Goal: Transaction & Acquisition: Purchase product/service

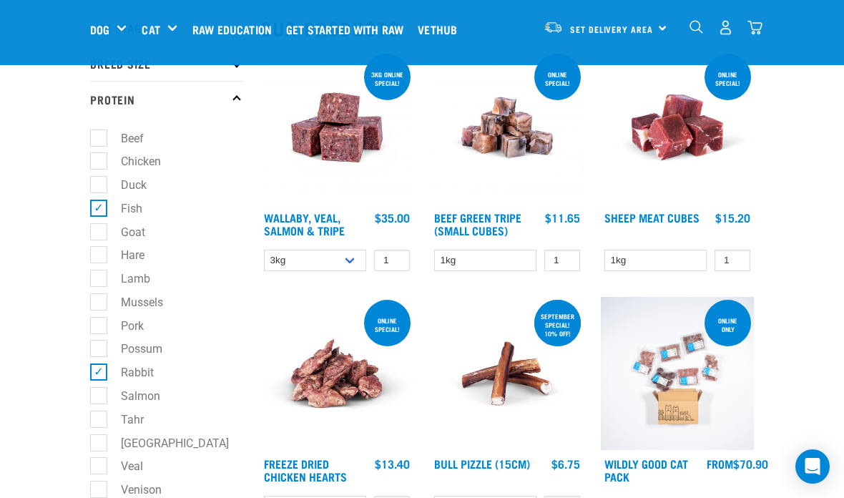
scroll to position [170, 0]
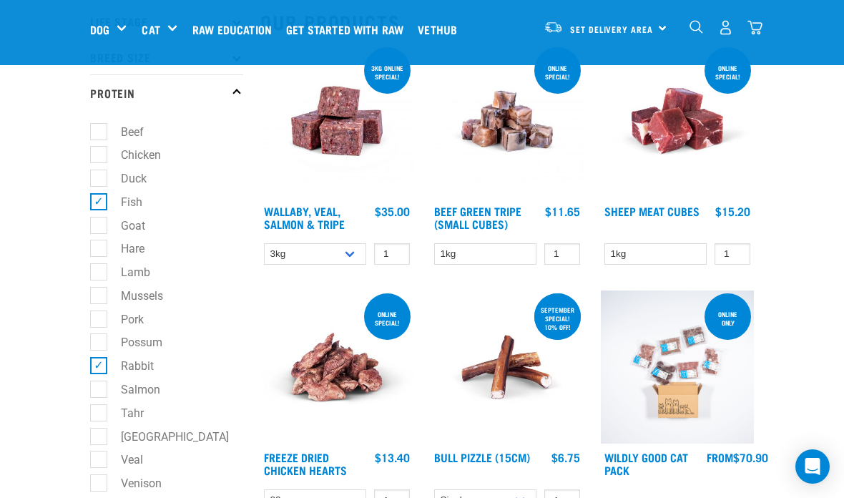
click at [98, 250] on label "Hare" at bounding box center [124, 249] width 52 height 18
click at [97, 250] on input "Hare" at bounding box center [94, 246] width 9 height 9
checkbox input "true"
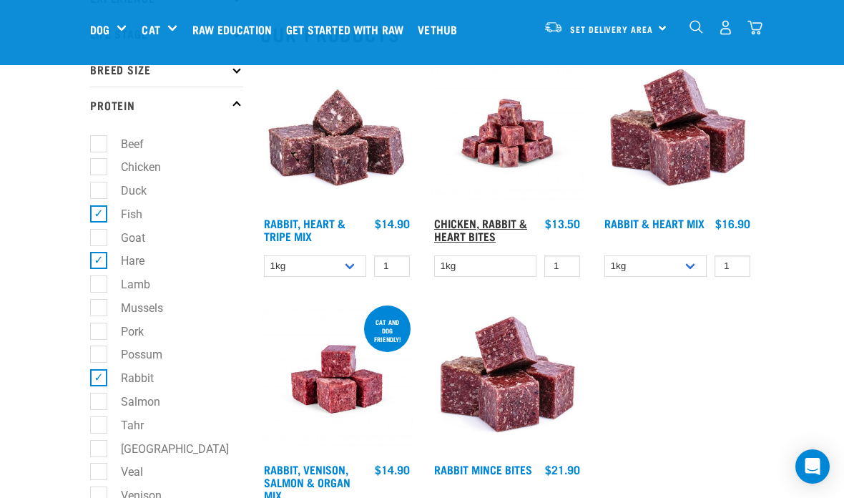
scroll to position [154, 0]
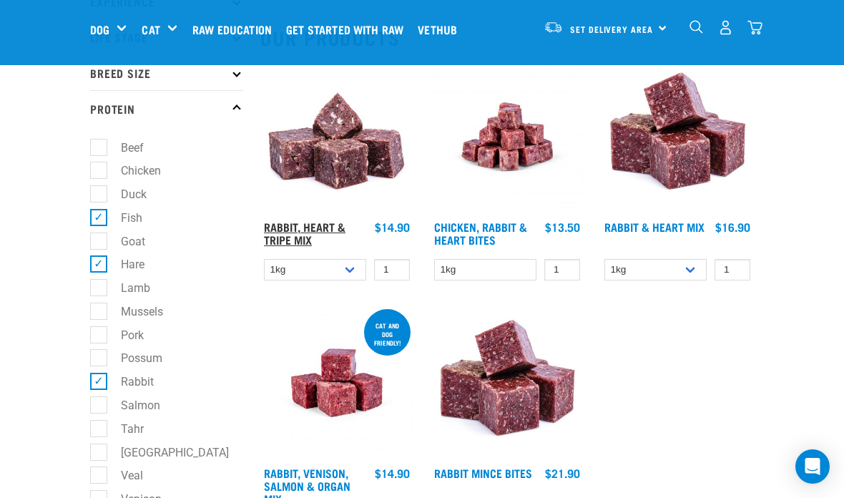
click at [305, 239] on link "Rabbit, Heart & Tripe Mix" at bounding box center [305, 232] width 82 height 19
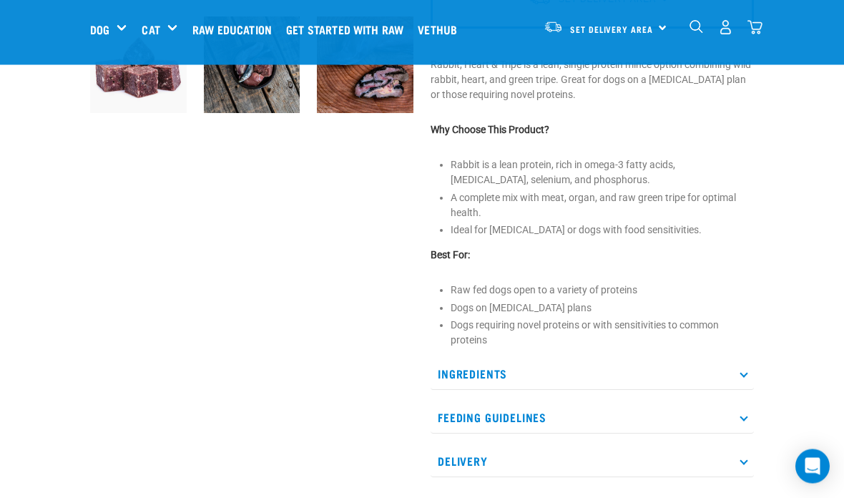
scroll to position [426, 0]
click at [453, 359] on p "Ingredients" at bounding box center [592, 374] width 323 height 32
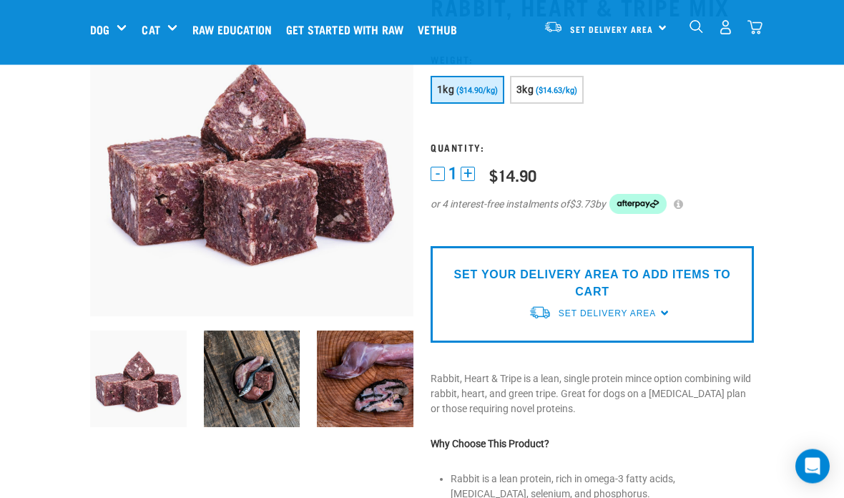
scroll to position [26, 0]
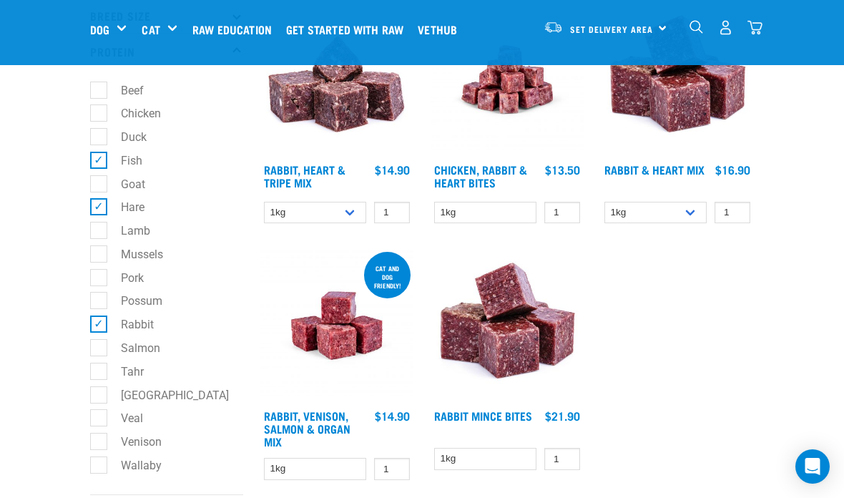
click at [495, 361] on img at bounding box center [507, 325] width 153 height 153
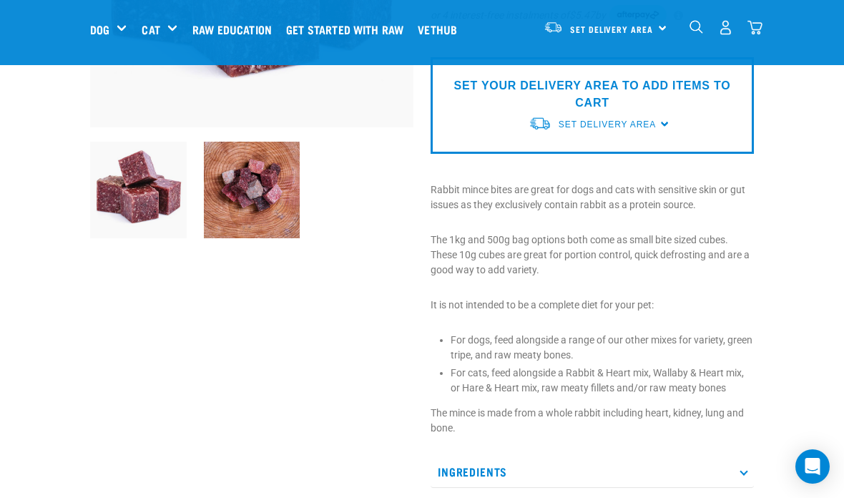
scroll to position [301, 0]
click at [480, 471] on p "Ingredients" at bounding box center [592, 471] width 323 height 32
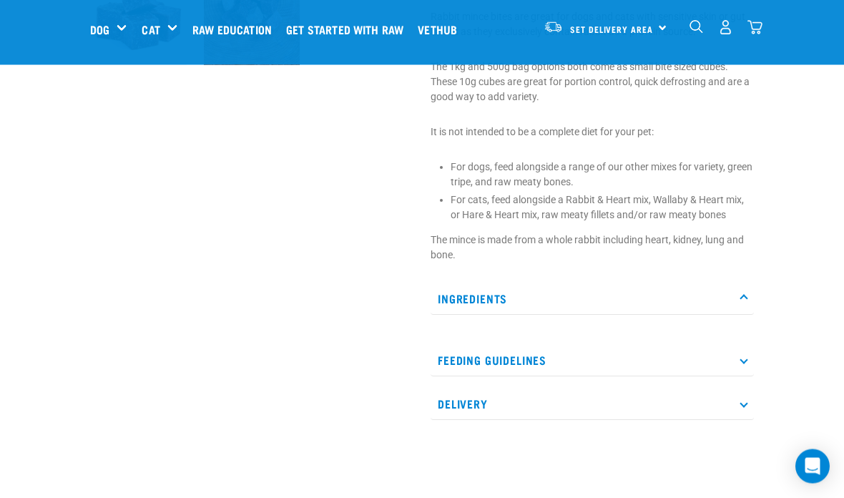
click at [517, 290] on p "Ingredients" at bounding box center [592, 299] width 323 height 32
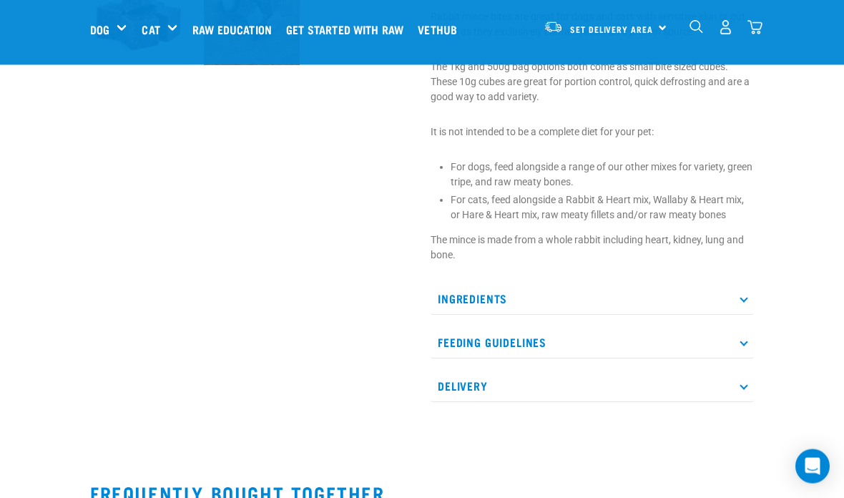
scroll to position [474, 0]
click at [523, 293] on p "Ingredients" at bounding box center [592, 299] width 323 height 32
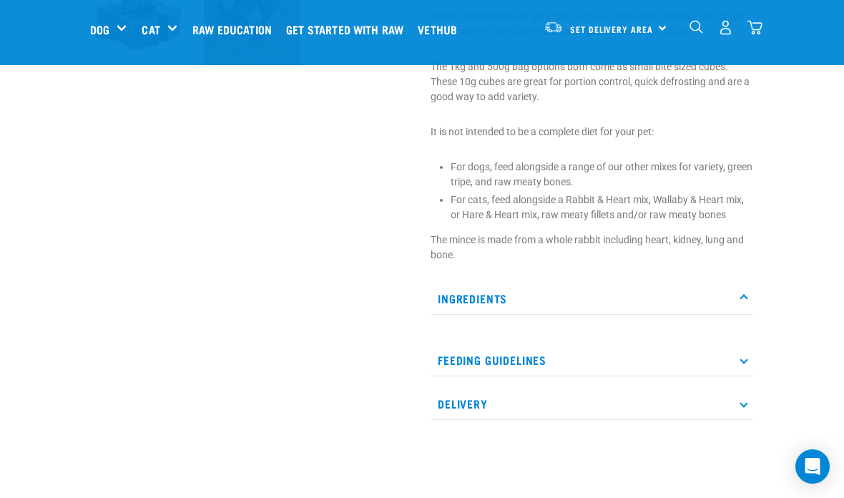
click at [522, 354] on p "Feeding Guidelines" at bounding box center [592, 360] width 323 height 32
click at [523, 356] on p "Feeding Guidelines" at bounding box center [592, 360] width 323 height 32
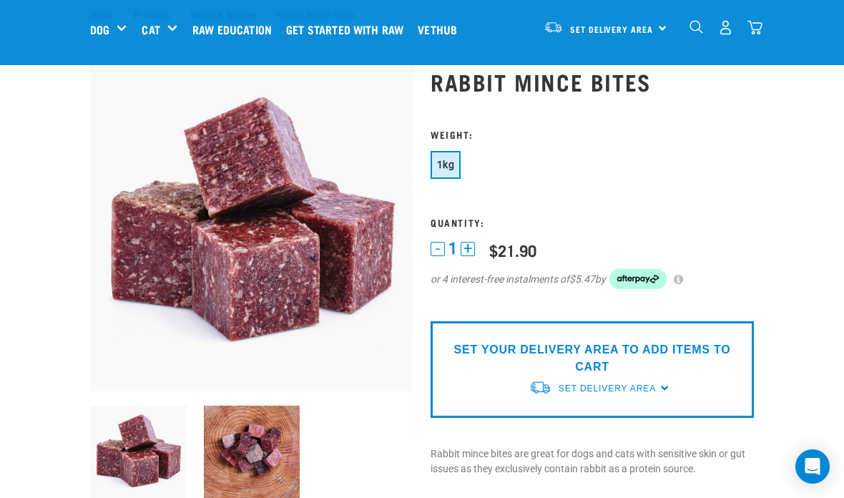
scroll to position [35, 0]
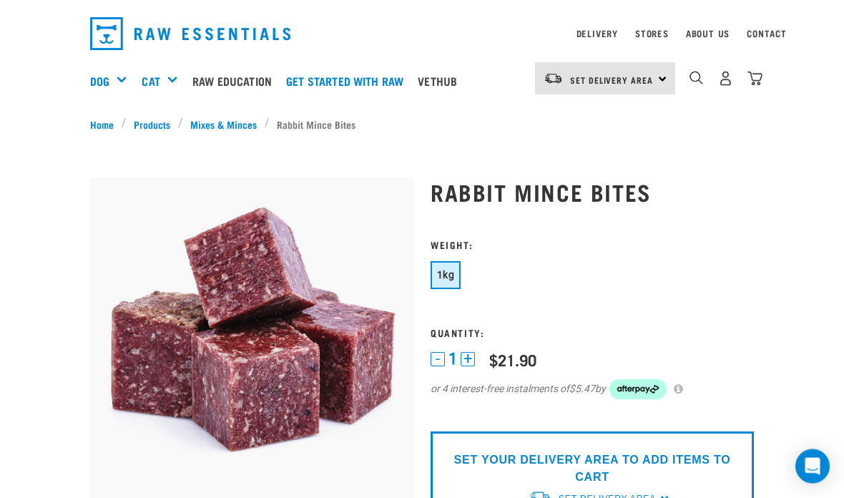
click at [472, 362] on button "+" at bounding box center [468, 360] width 14 height 14
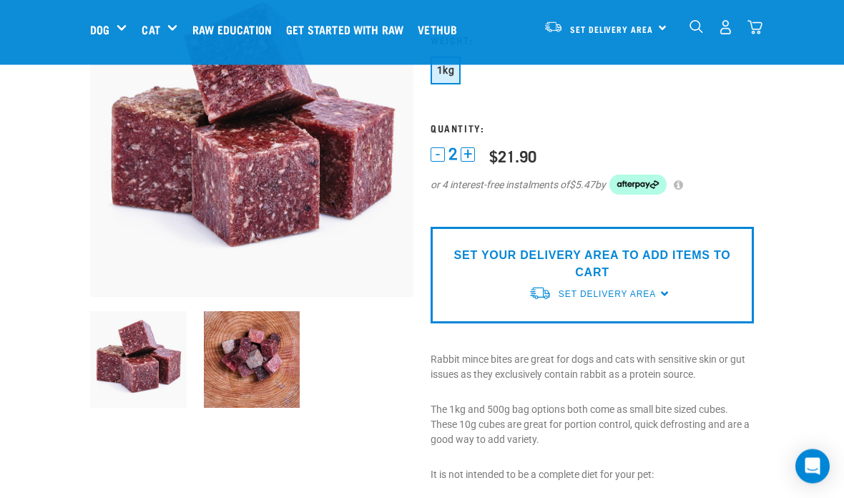
scroll to position [160, 0]
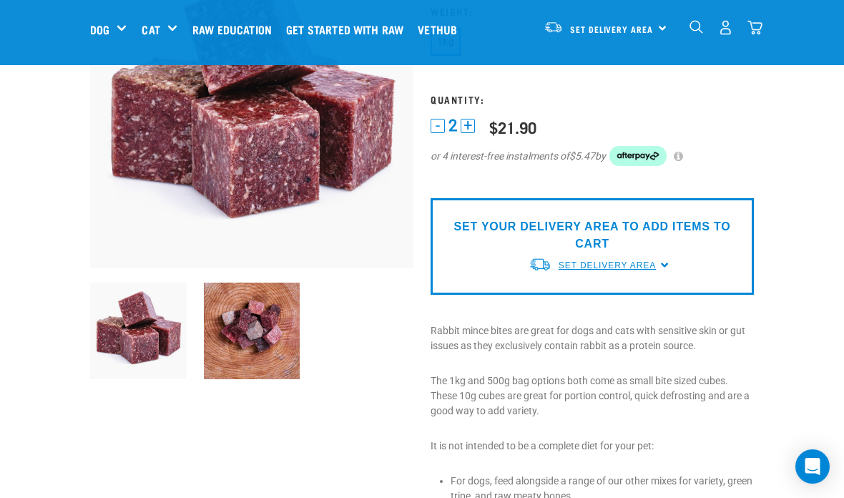
click at [639, 270] on link "Set Delivery Area" at bounding box center [607, 265] width 97 height 13
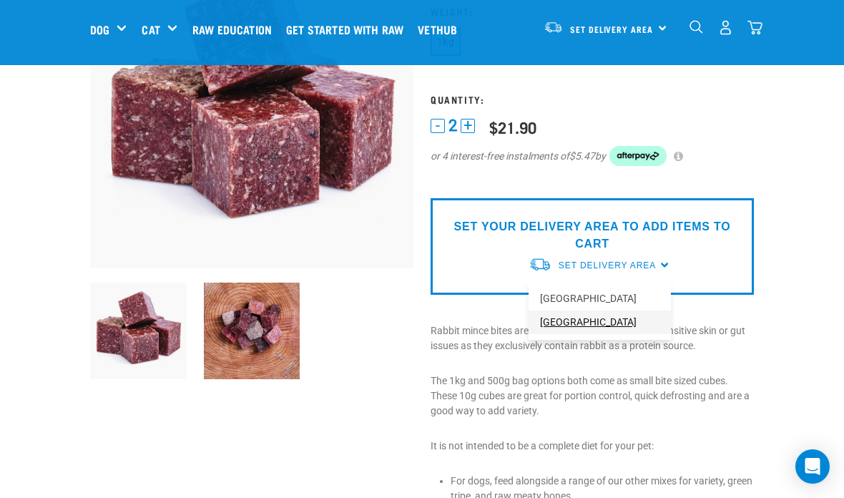
click at [580, 320] on link "[GEOGRAPHIC_DATA]" at bounding box center [600, 323] width 142 height 24
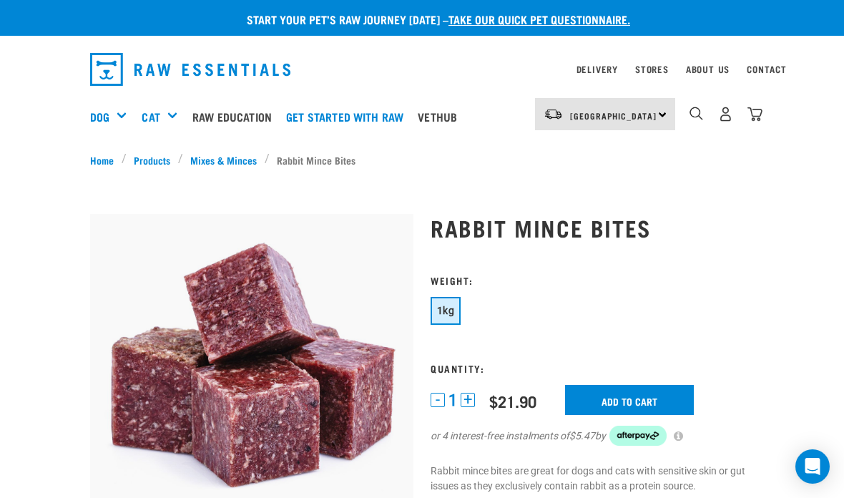
click at [472, 403] on button "+" at bounding box center [468, 400] width 14 height 14
click at [601, 404] on input "Add to cart" at bounding box center [629, 400] width 129 height 30
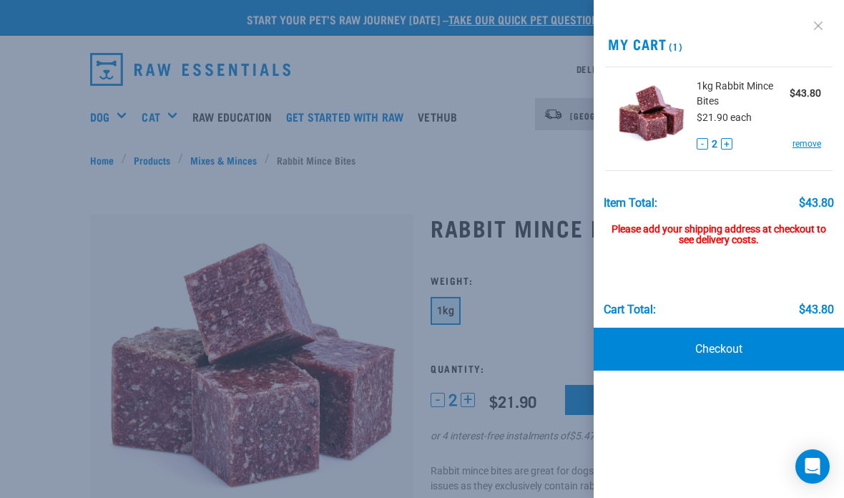
click at [818, 24] on link at bounding box center [818, 25] width 23 height 23
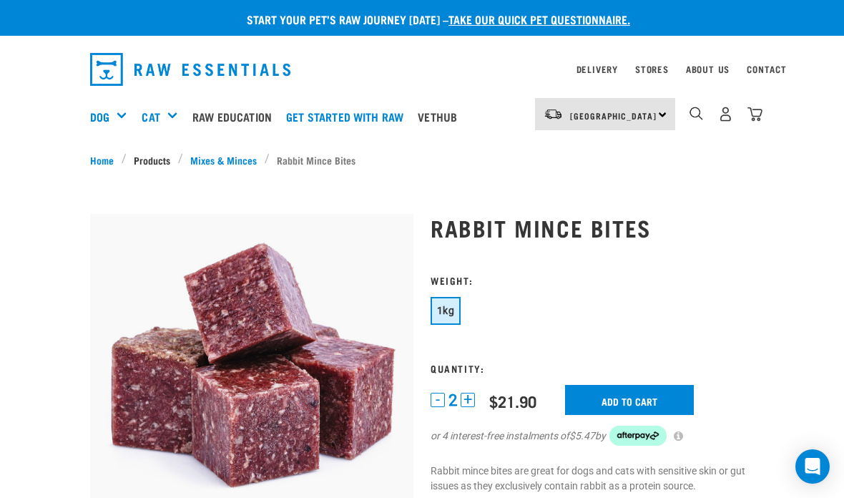
click at [161, 161] on link "Products" at bounding box center [153, 159] width 52 height 15
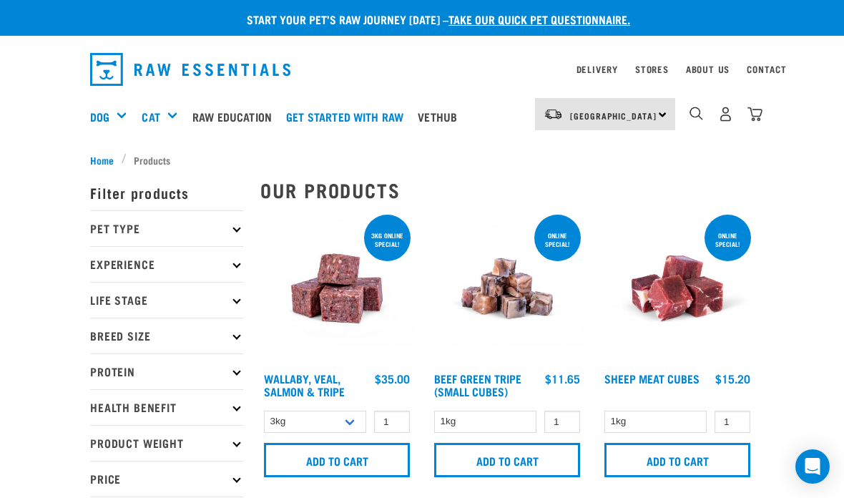
click at [229, 371] on p "Protein" at bounding box center [166, 372] width 153 height 36
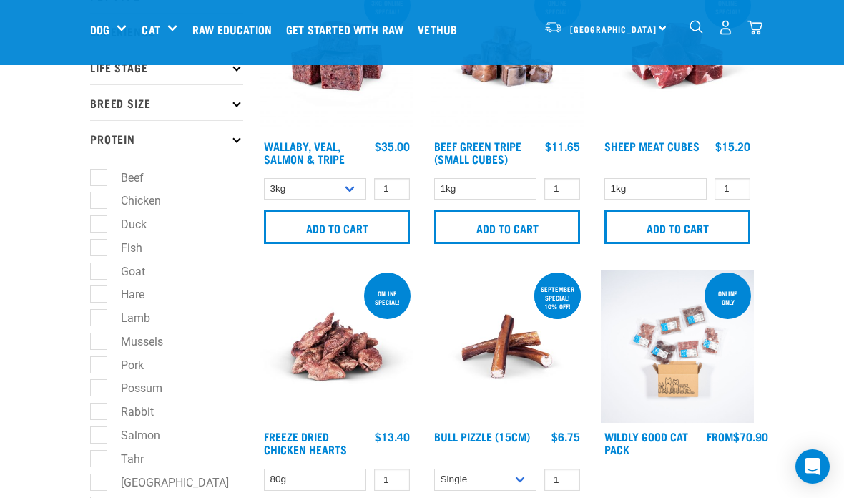
scroll to position [125, 0]
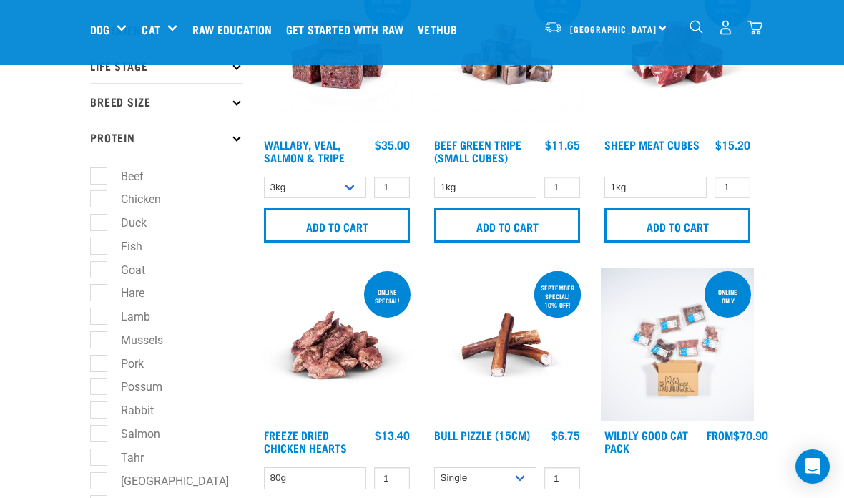
click at [99, 243] on label "Fish" at bounding box center [123, 247] width 50 height 18
click at [99, 243] on input "Fish" at bounding box center [94, 243] width 9 height 9
checkbox input "true"
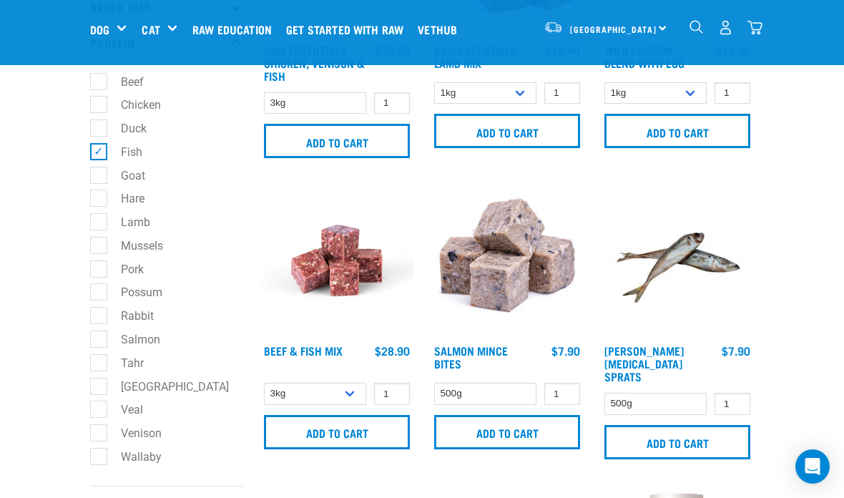
scroll to position [223, 0]
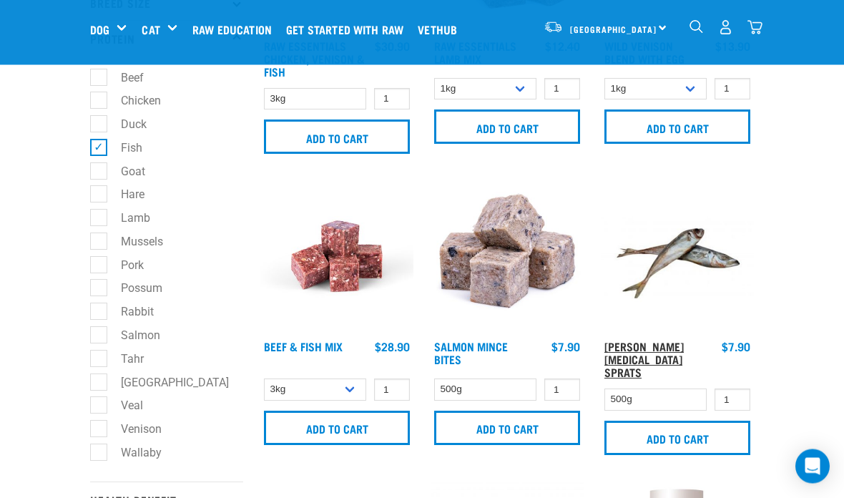
click at [626, 348] on link "[PERSON_NAME][MEDICAL_DATA] Sprats" at bounding box center [644, 359] width 79 height 32
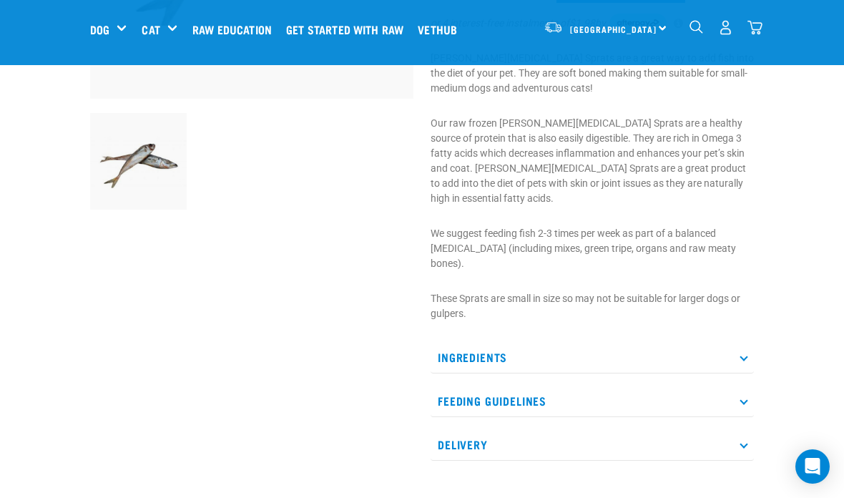
scroll to position [330, 0]
click at [608, 341] on p "Ingredients" at bounding box center [592, 357] width 323 height 32
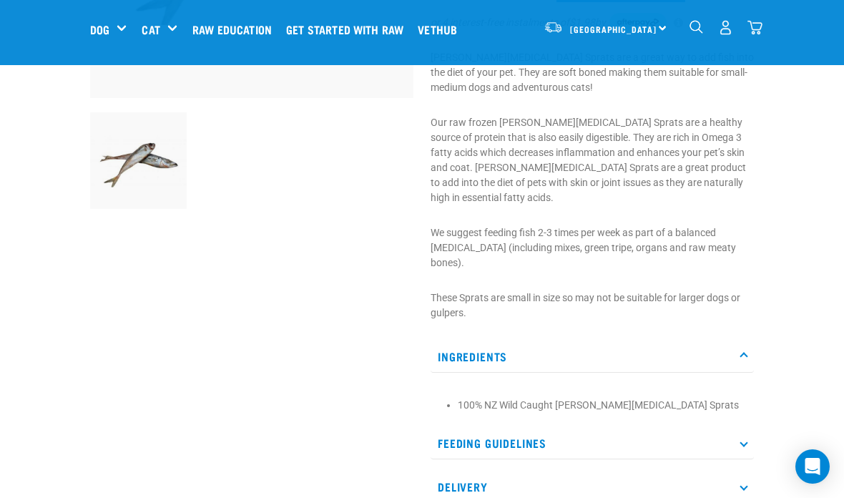
click at [608, 341] on p "Ingredients" at bounding box center [592, 357] width 323 height 32
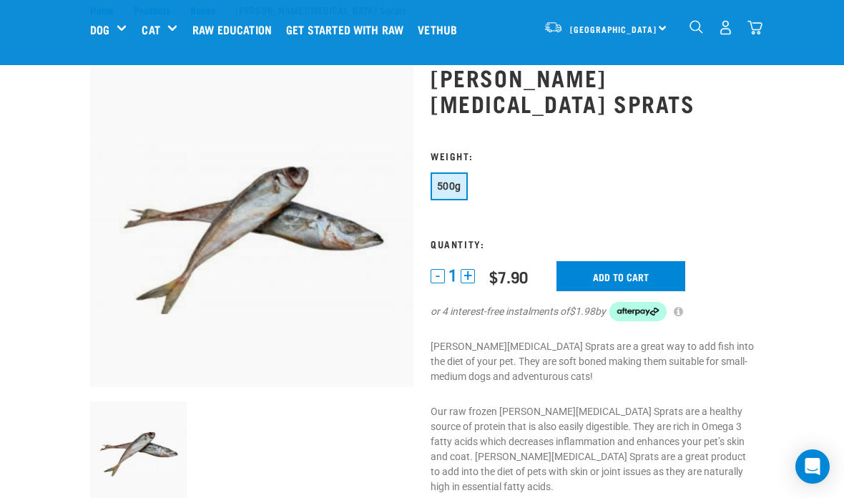
scroll to position [0, 0]
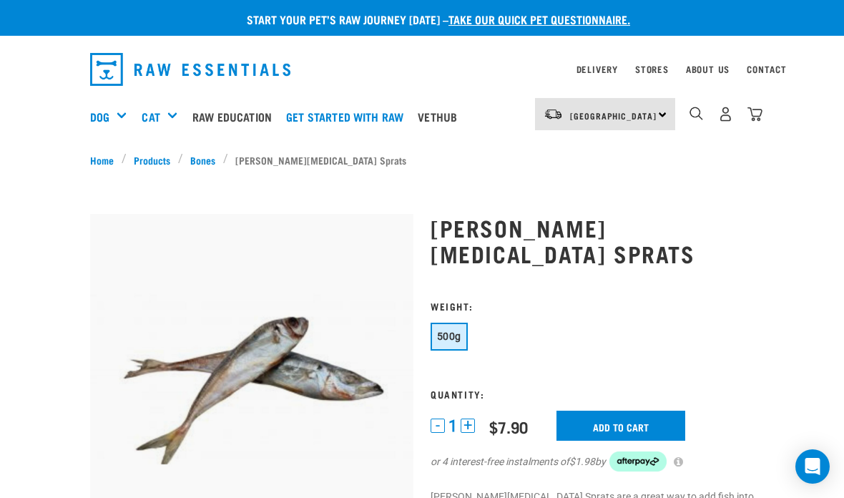
click at [475, 419] on button "+" at bounding box center [468, 426] width 14 height 14
click at [583, 411] on input "Add to cart" at bounding box center [621, 426] width 129 height 30
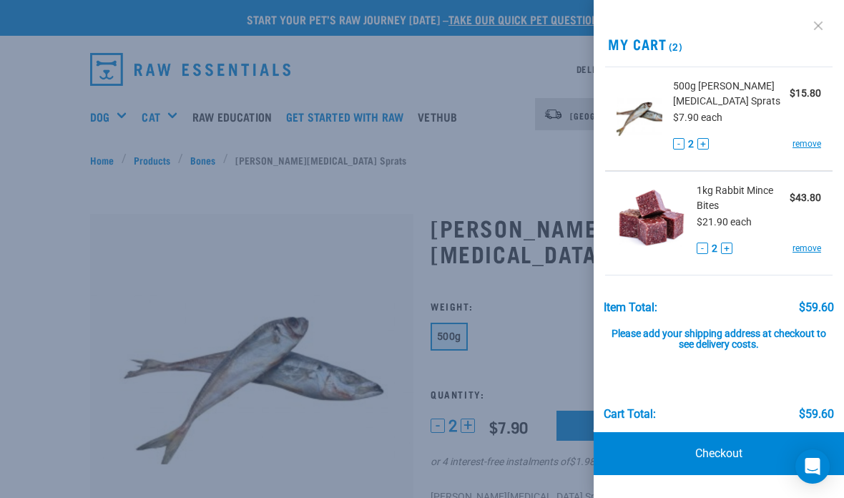
click at [819, 29] on link at bounding box center [818, 25] width 23 height 23
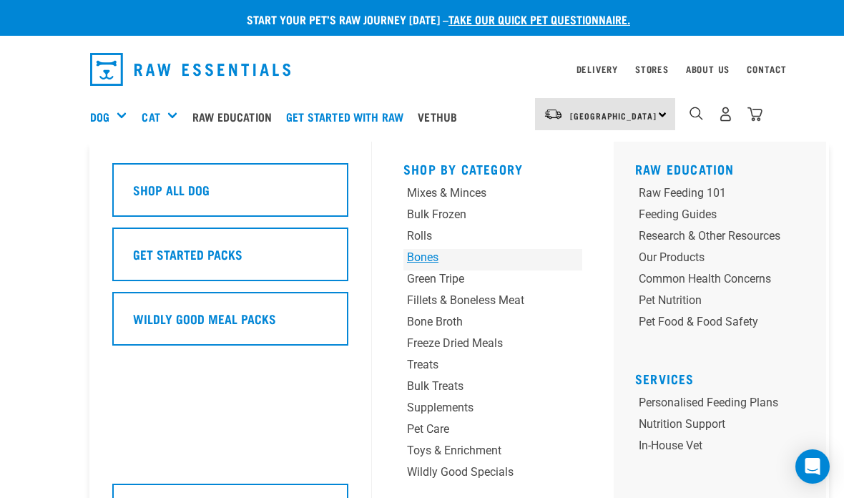
click at [418, 260] on div "Bones" at bounding box center [477, 257] width 141 height 17
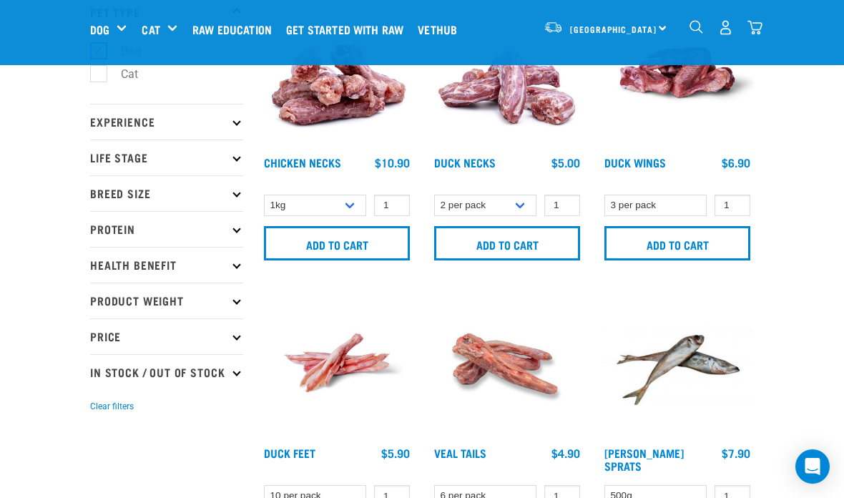
scroll to position [50, 0]
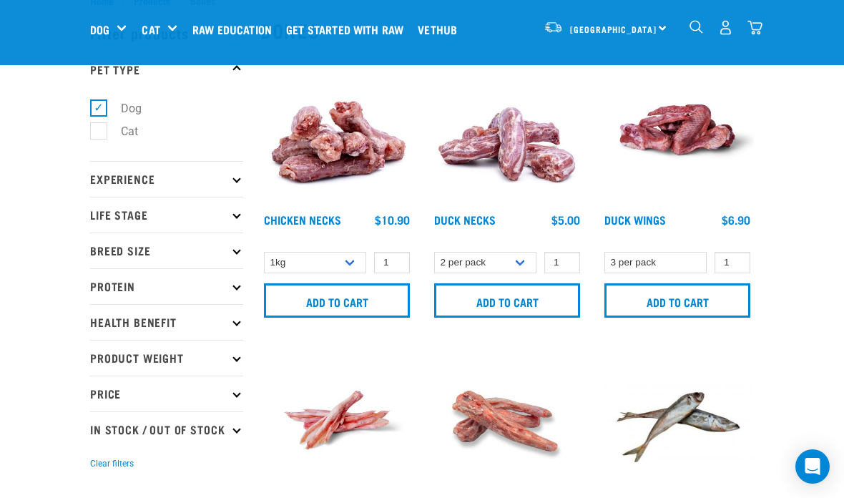
click at [182, 291] on p "Protein" at bounding box center [166, 286] width 153 height 36
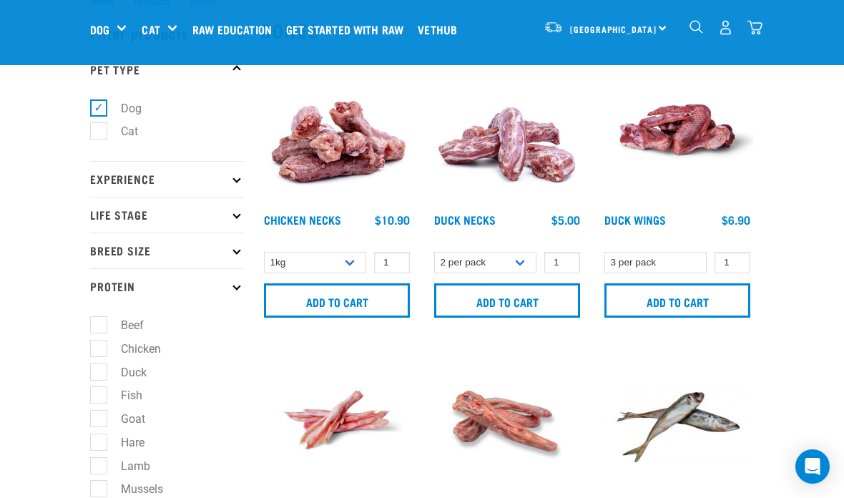
scroll to position [0, 0]
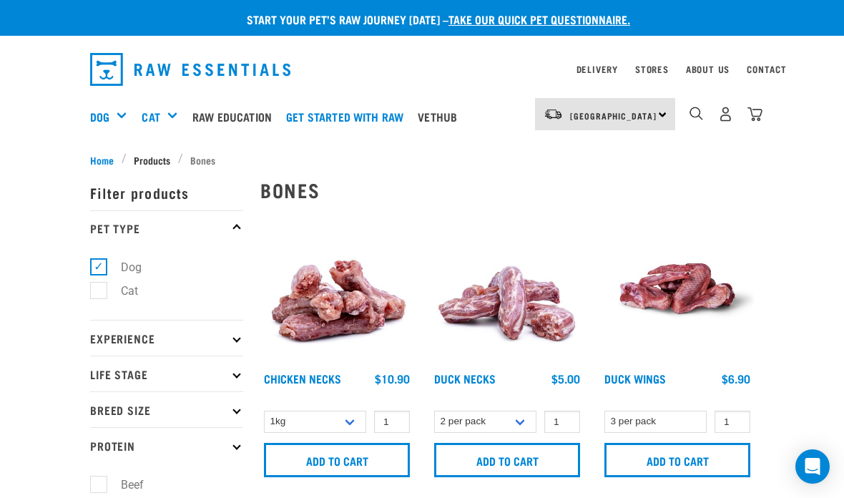
click at [147, 157] on span "Products" at bounding box center [152, 159] width 36 height 15
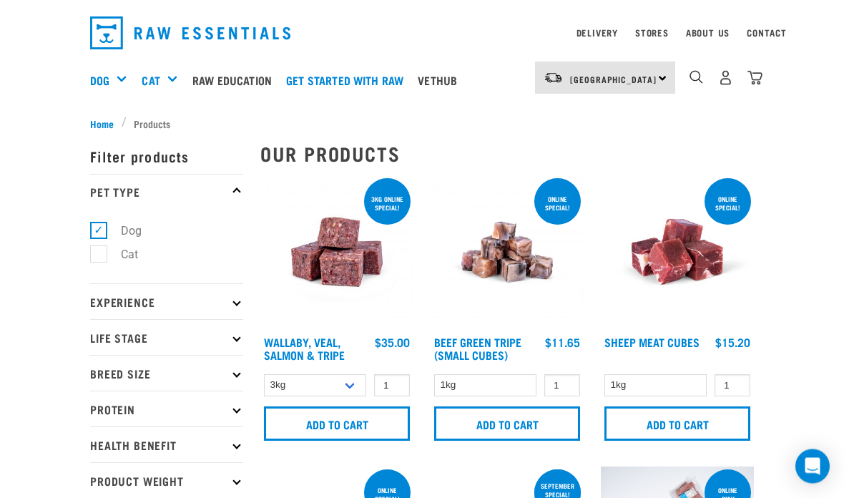
scroll to position [55, 0]
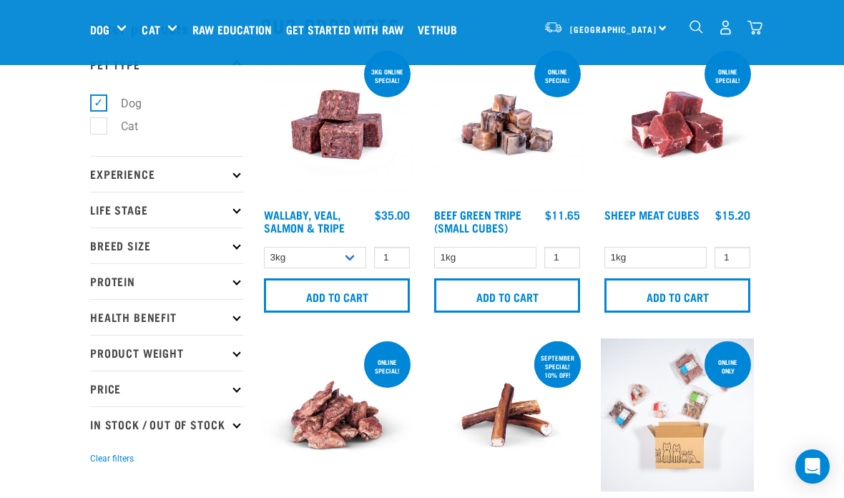
click at [227, 392] on p "Price" at bounding box center [166, 389] width 153 height 36
click at [228, 389] on p "Price" at bounding box center [166, 389] width 153 height 36
click at [154, 274] on p "Protein" at bounding box center [166, 281] width 153 height 36
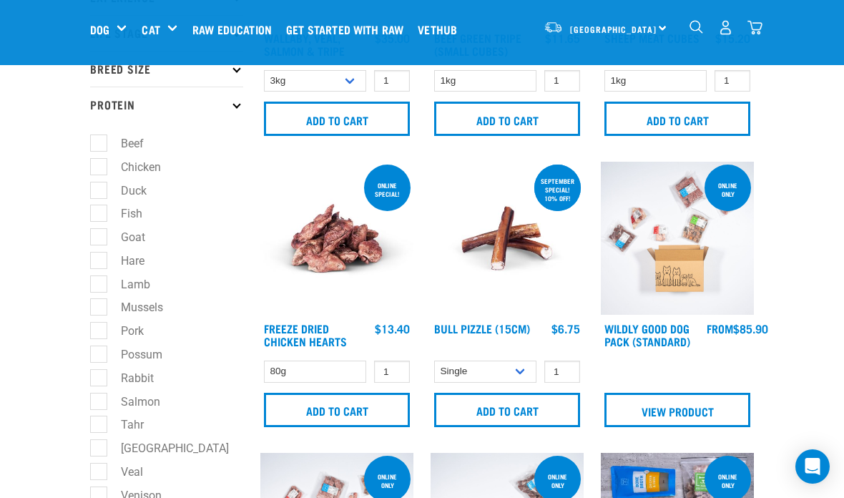
scroll to position [239, 0]
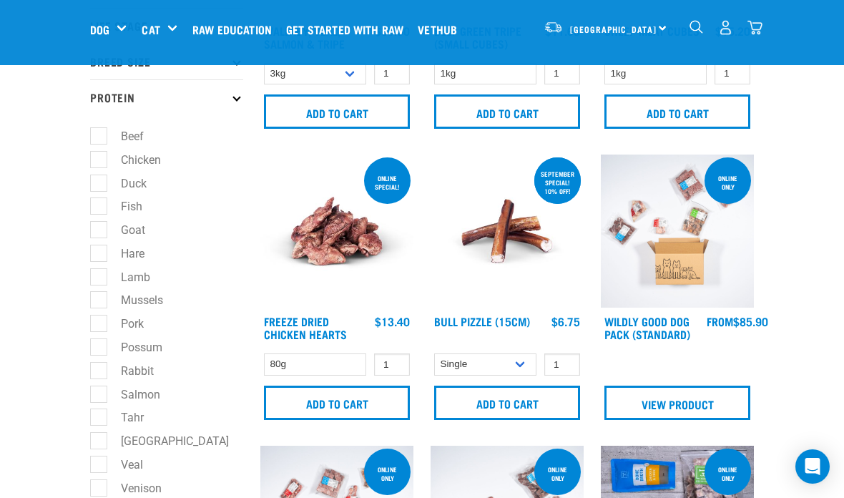
click at [98, 398] on label "Salmon" at bounding box center [132, 395] width 68 height 18
click at [98, 396] on input "Salmon" at bounding box center [94, 391] width 9 height 9
checkbox input "true"
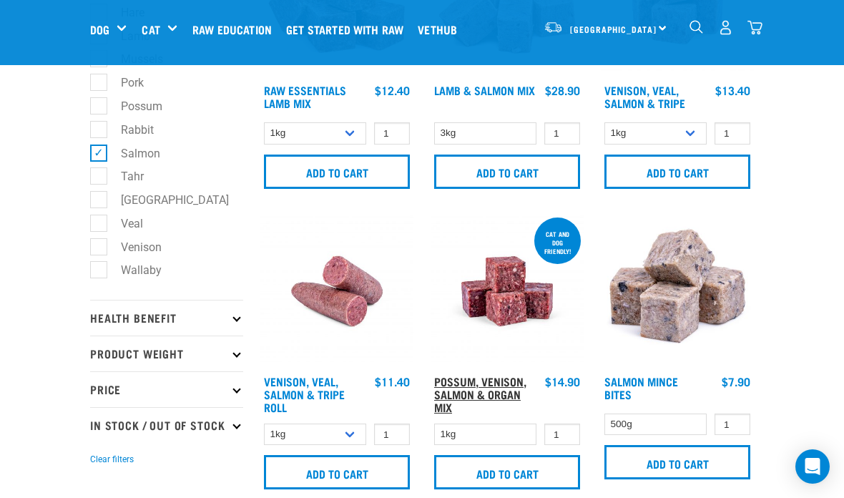
scroll to position [518, 0]
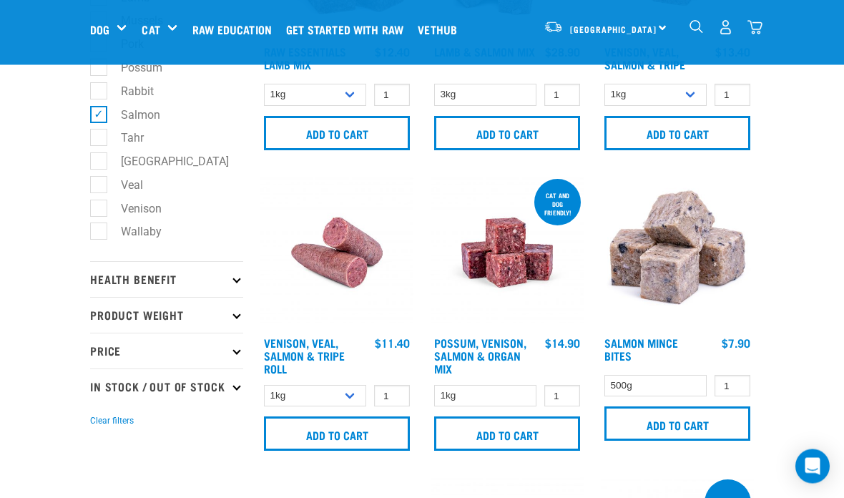
click at [646, 264] on img at bounding box center [677, 253] width 153 height 153
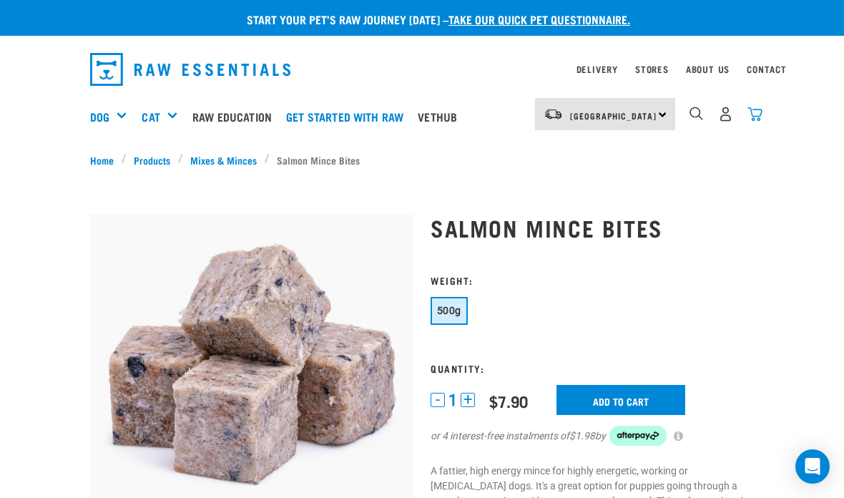
click at [761, 114] on img "dropdown navigation" at bounding box center [755, 114] width 15 height 15
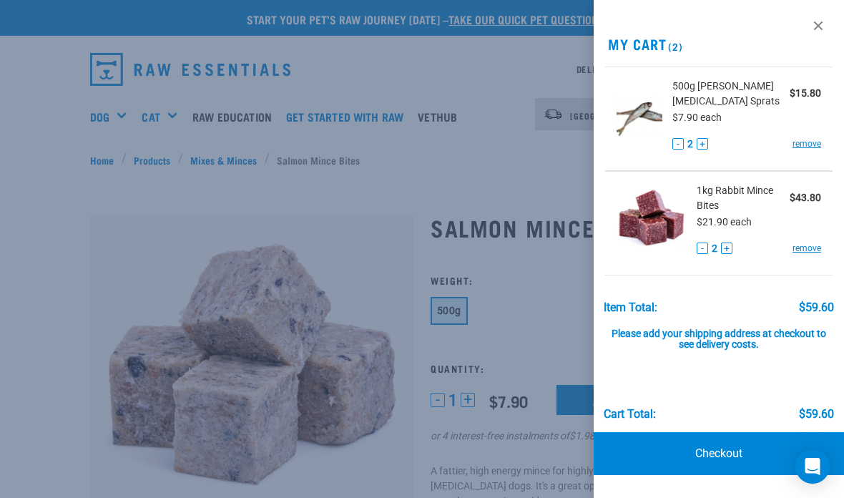
click at [727, 245] on button "+" at bounding box center [726, 248] width 11 height 11
click at [707, 461] on link "Checkout" at bounding box center [719, 453] width 250 height 43
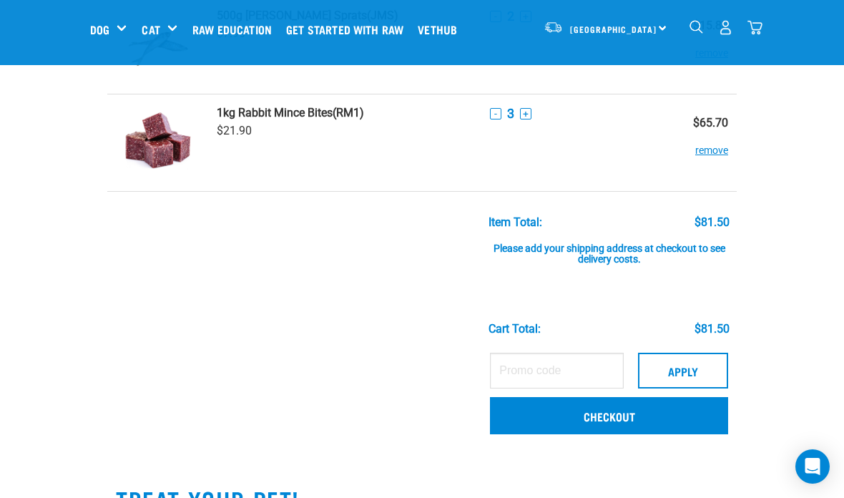
scroll to position [135, 0]
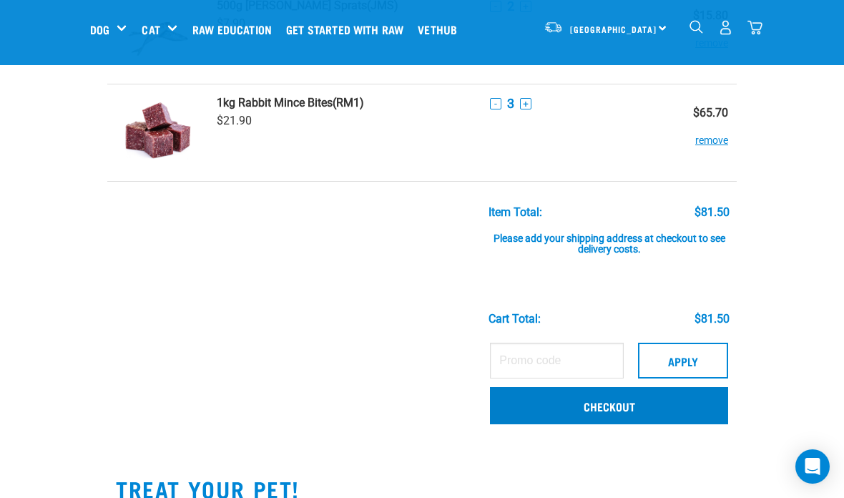
click at [545, 421] on link "Checkout" at bounding box center [609, 405] width 238 height 37
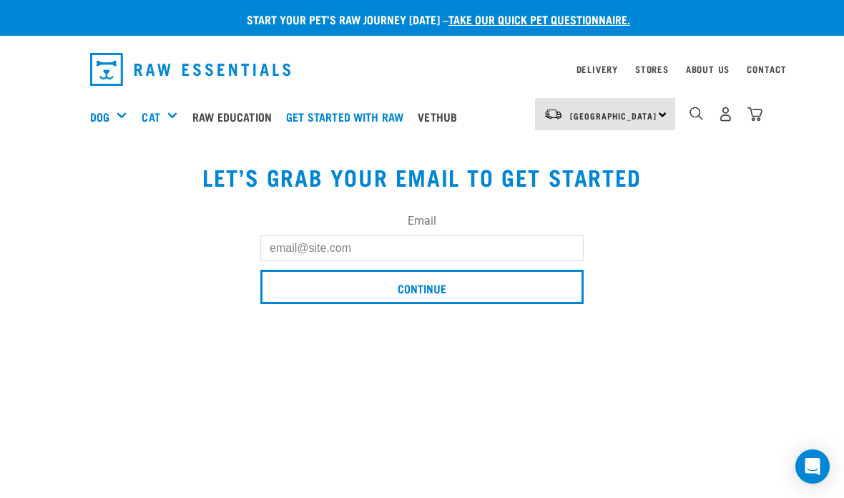
click at [412, 258] on input "Email" at bounding box center [421, 248] width 323 height 26
type input "[EMAIL_ADDRESS][PERSON_NAME][DOMAIN_NAME]"
click at [422, 288] on input "Continue" at bounding box center [421, 287] width 323 height 34
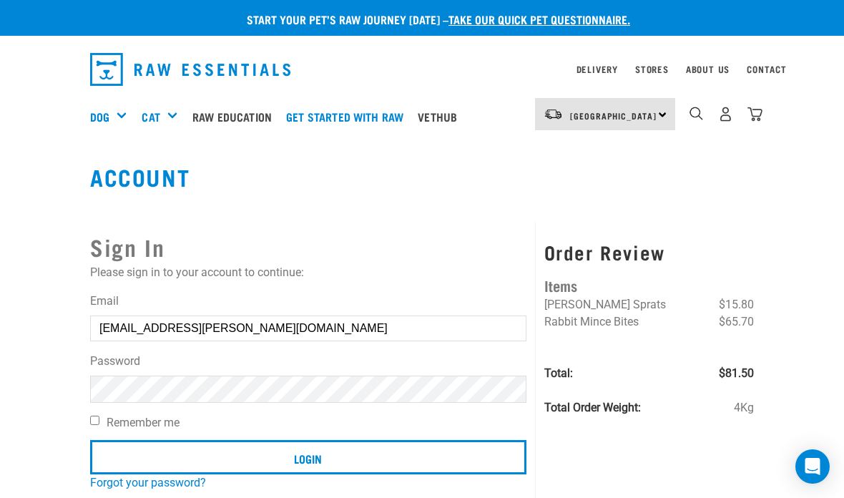
click at [387, 406] on form "Email celiaj.reid@gmail.com Password Remember me Login" at bounding box center [308, 386] width 437 height 187
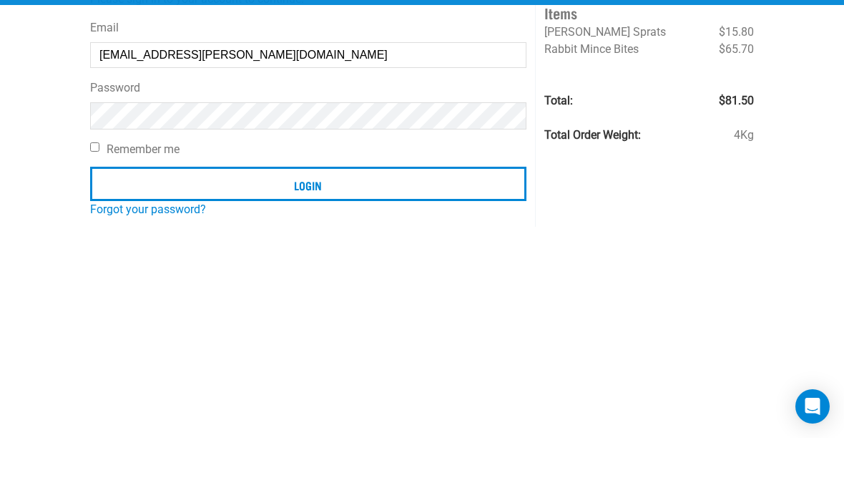
scroll to position [97, 0]
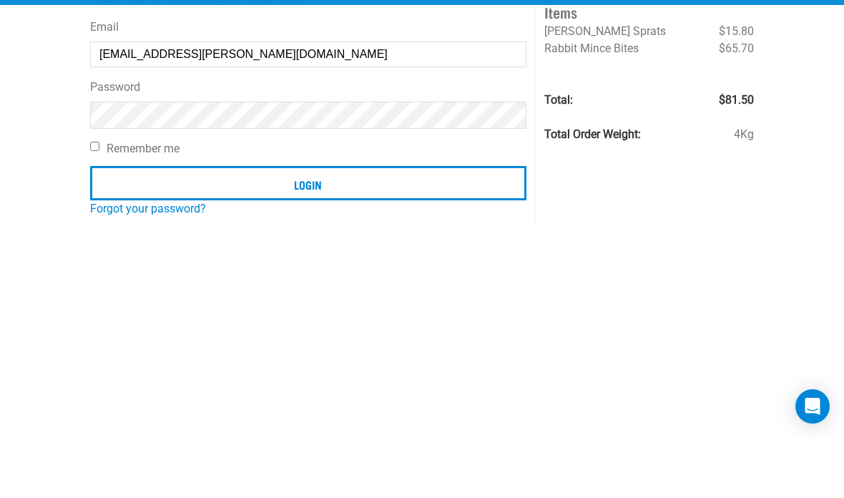
click at [98, 202] on input "Remember me" at bounding box center [94, 206] width 9 height 9
checkbox input "true"
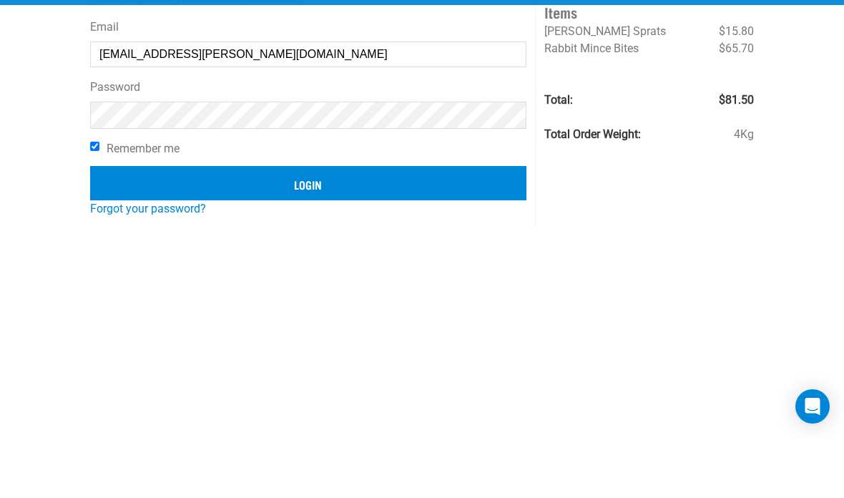
scroll to position [157, 0]
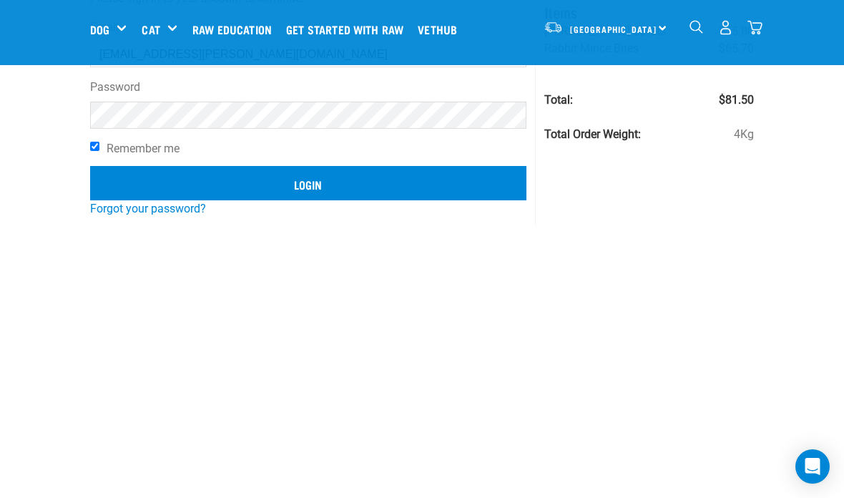
click at [136, 175] on input "Login" at bounding box center [308, 183] width 437 height 34
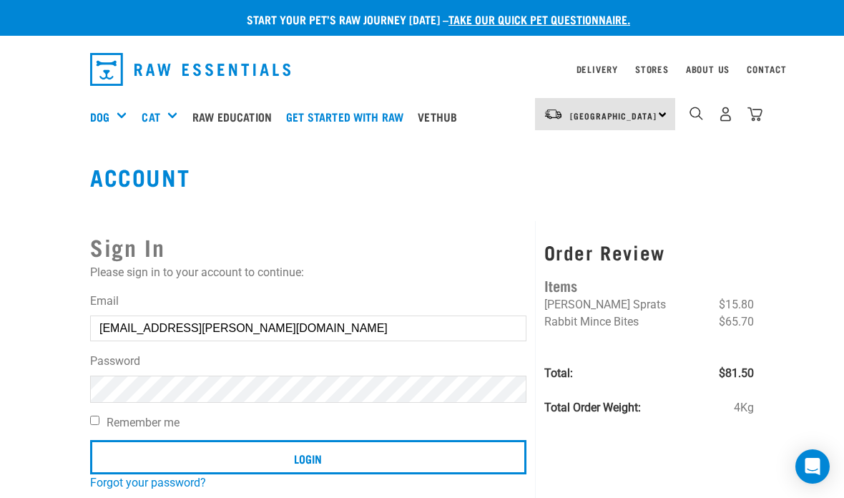
click at [33, 222] on button "delete" at bounding box center [26, 215] width 14 height 14
click at [308, 458] on input "Login" at bounding box center [308, 457] width 437 height 34
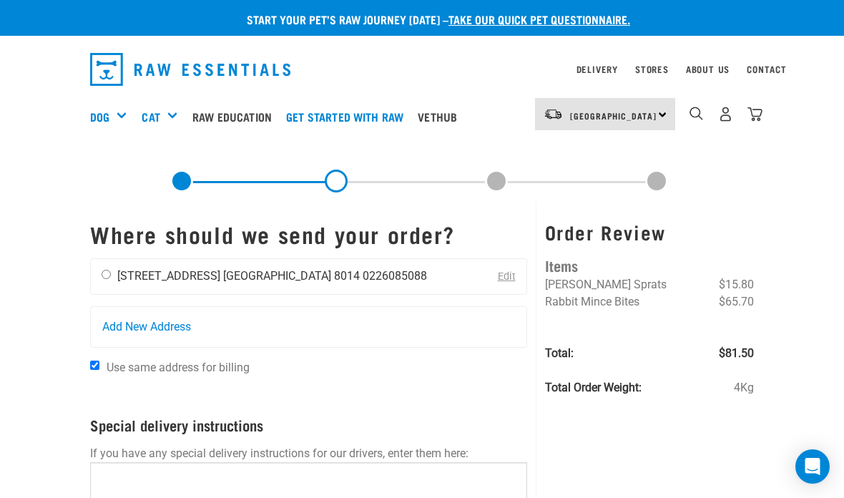
click at [107, 272] on input "radio" at bounding box center [106, 274] width 9 height 9
radio input "true"
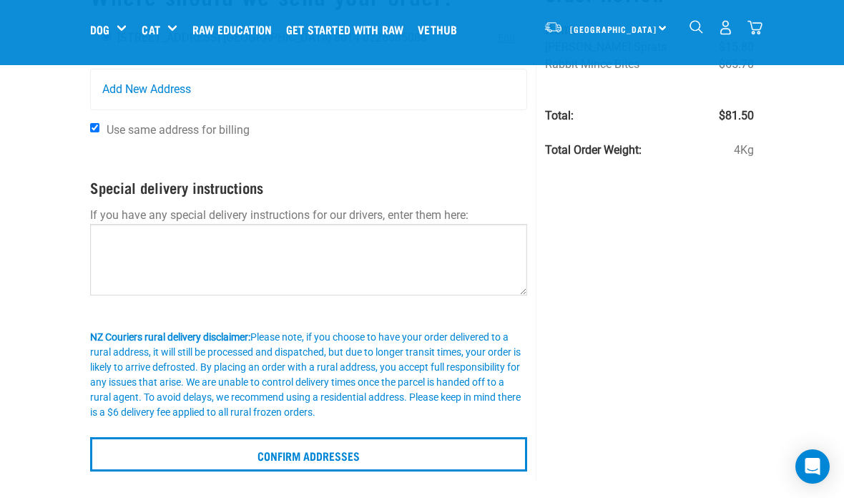
scroll to position [130, 0]
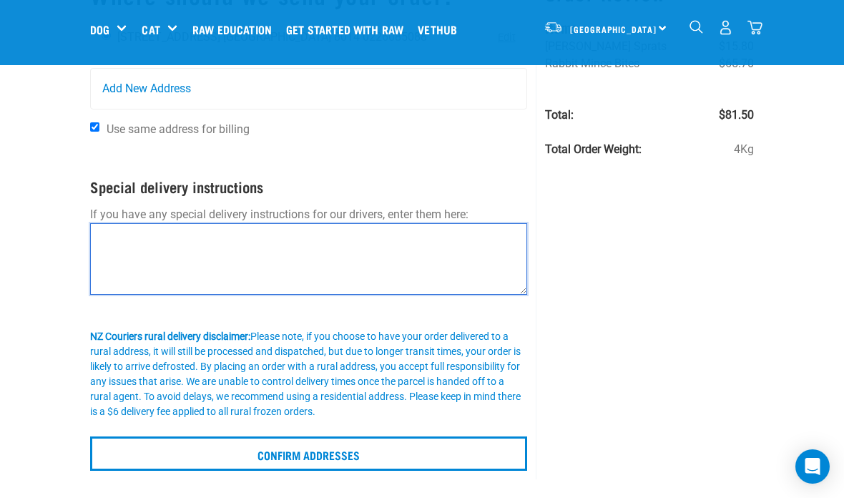
click at [228, 249] on textarea at bounding box center [308, 259] width 437 height 72
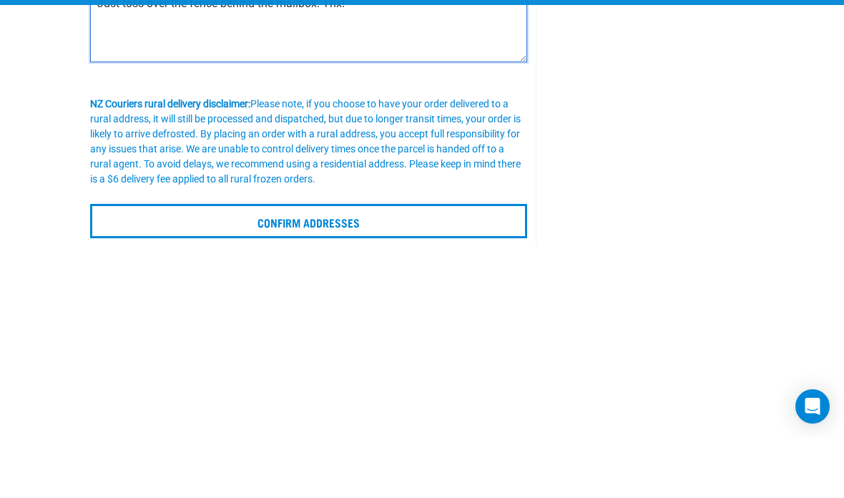
scroll to position [303, 0]
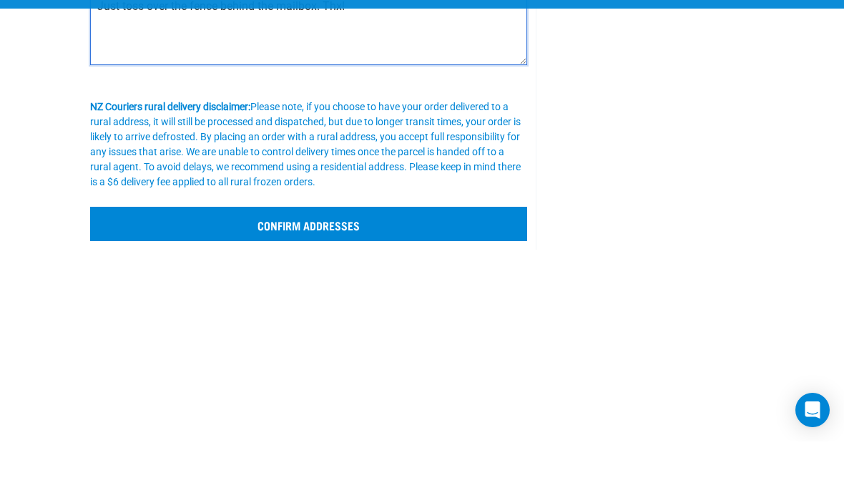
type textarea "Just toss over the fence behind the mailbox. Thx!"
click at [368, 263] on input "Confirm addresses" at bounding box center [308, 280] width 437 height 34
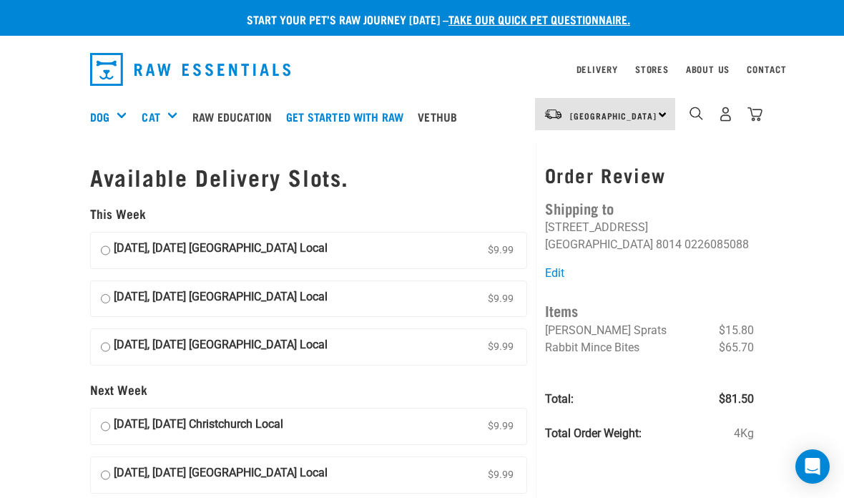
click at [105, 243] on input "[DATE], [DATE] [GEOGRAPHIC_DATA] Local $9.99" at bounding box center [105, 250] width 9 height 21
radio input "true"
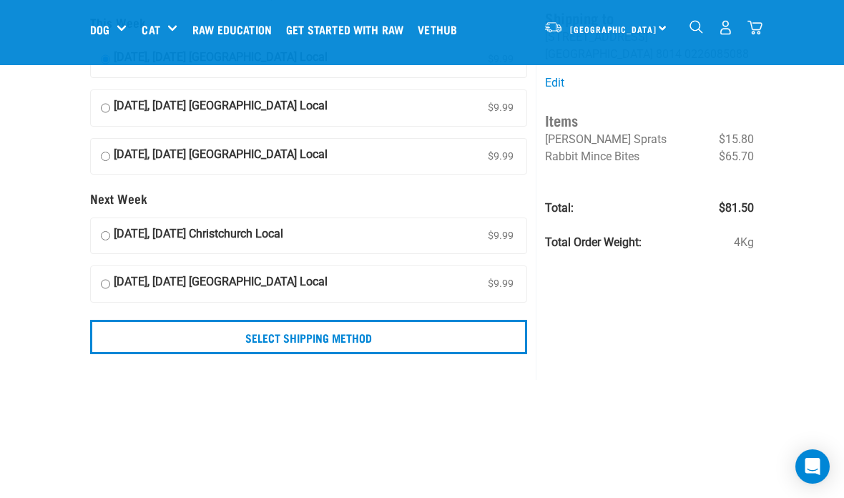
scroll to position [85, 0]
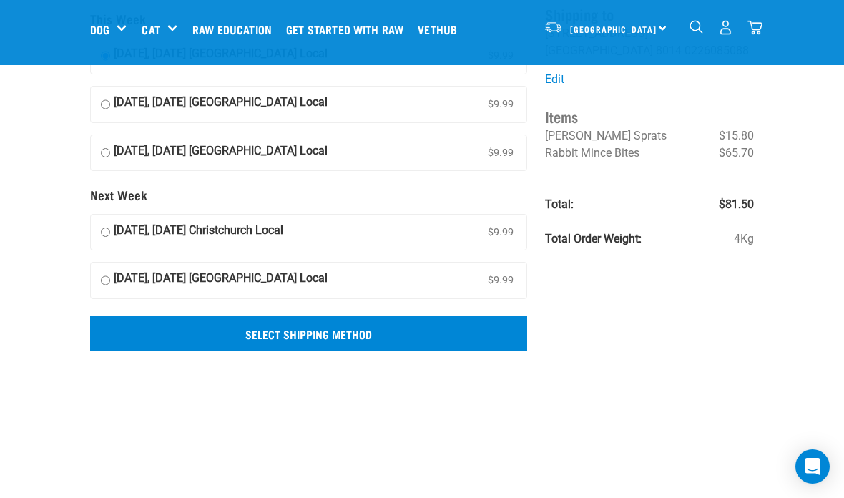
click at [363, 333] on input "Select Shipping Method" at bounding box center [308, 333] width 437 height 34
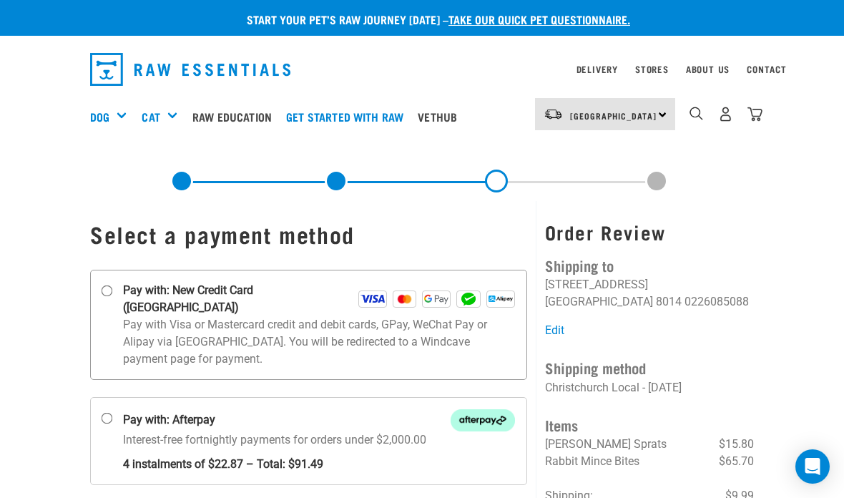
click at [113, 292] on input "Pay with: New Credit Card (Windcave)" at bounding box center [107, 291] width 11 height 11
radio input "true"
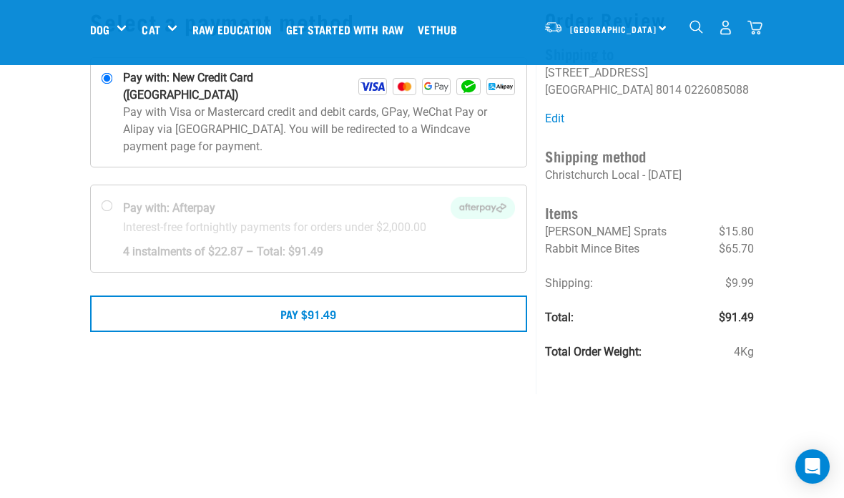
scroll to position [105, 0]
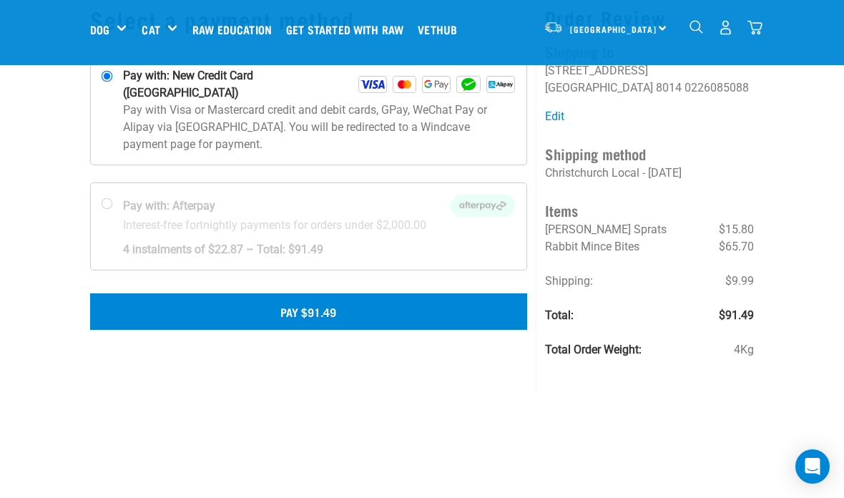
click at [295, 297] on button "Pay $91.49" at bounding box center [308, 311] width 437 height 36
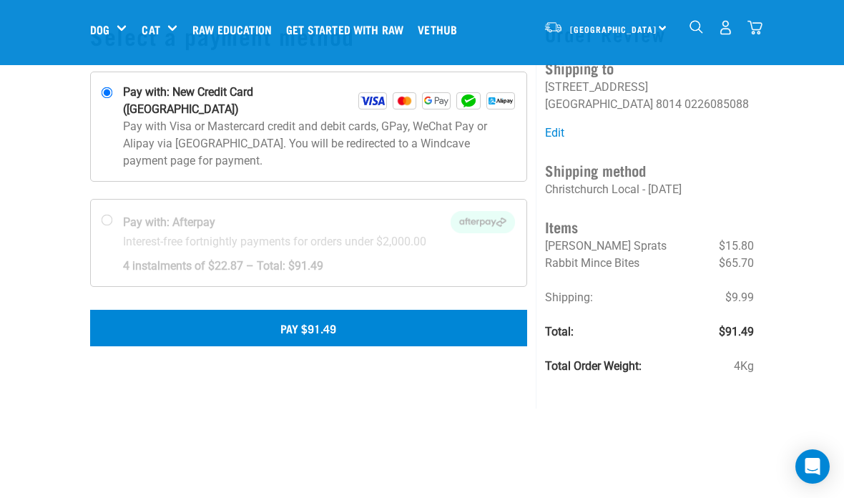
click at [433, 317] on button "Pay $91.49" at bounding box center [308, 328] width 437 height 36
